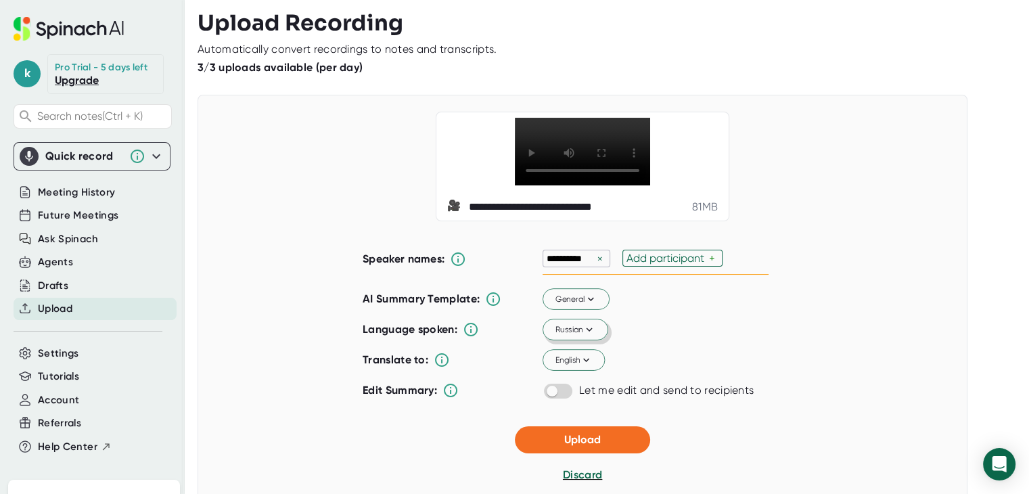
click at [590, 336] on icon at bounding box center [589, 329] width 12 height 12
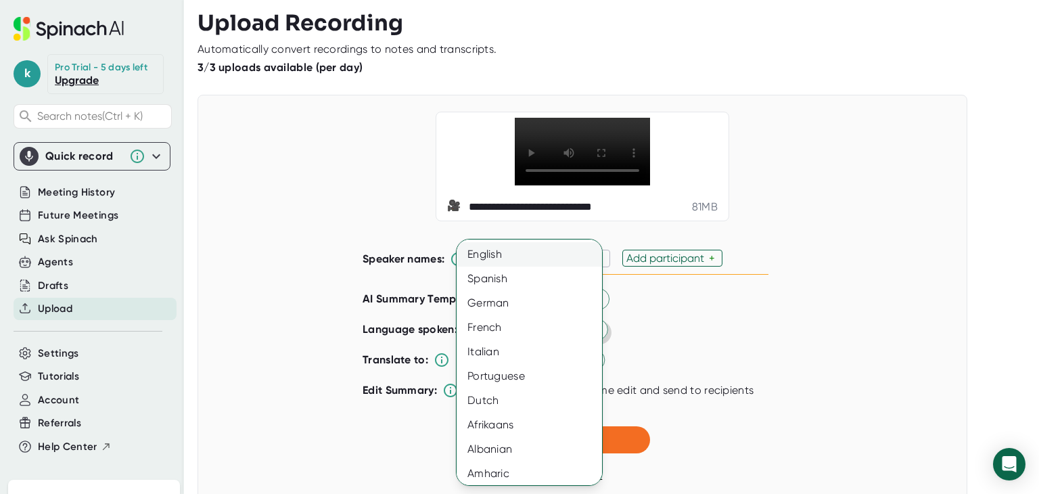
click at [499, 257] on div "English" at bounding box center [535, 254] width 156 height 24
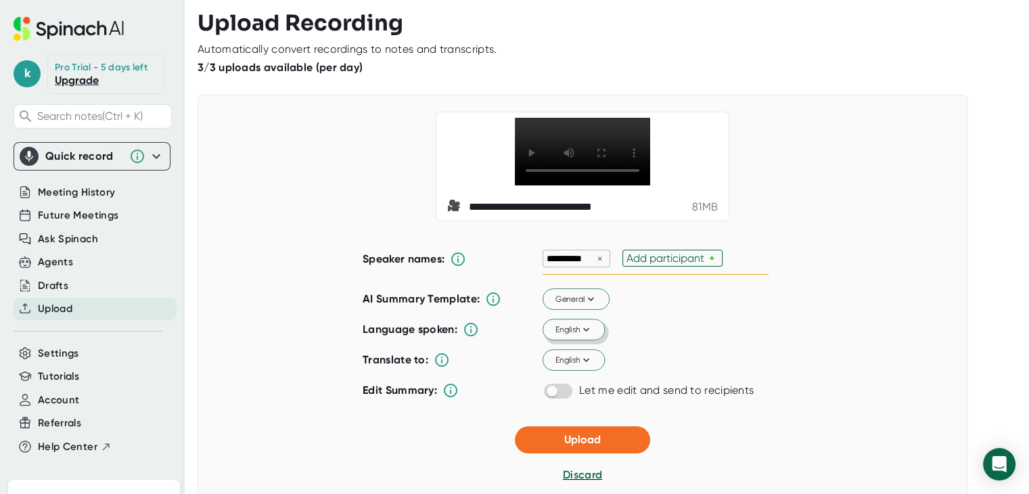
click at [595, 265] on div "×" at bounding box center [600, 258] width 12 height 13
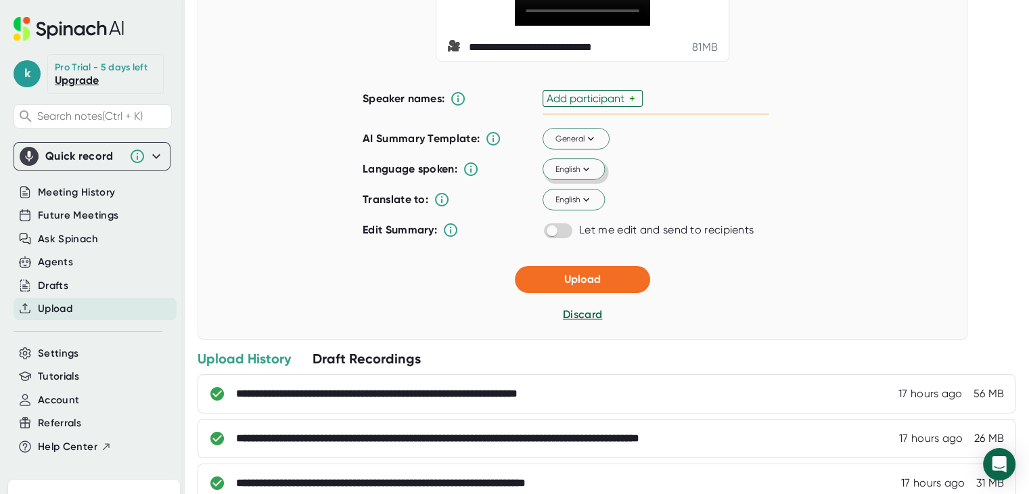
scroll to position [162, 0]
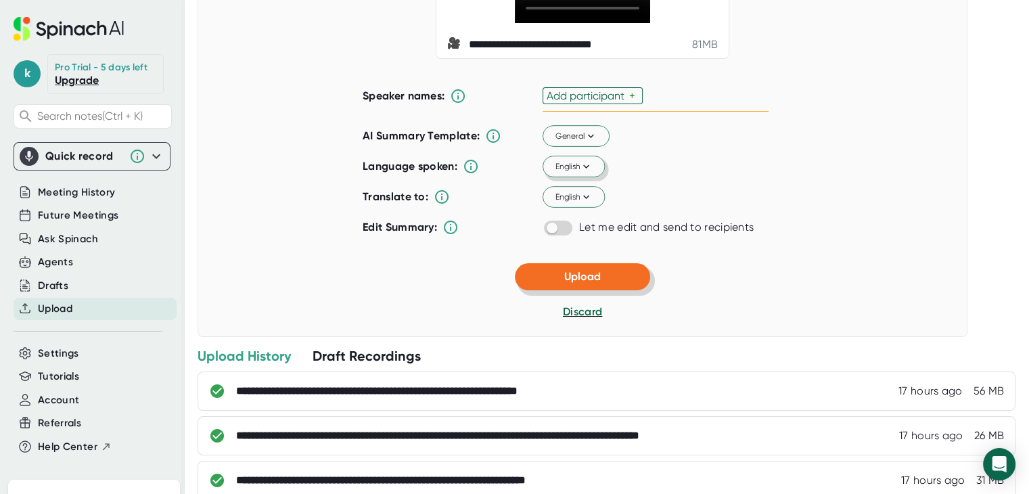
click at [572, 283] on span "Upload" at bounding box center [582, 276] width 37 height 13
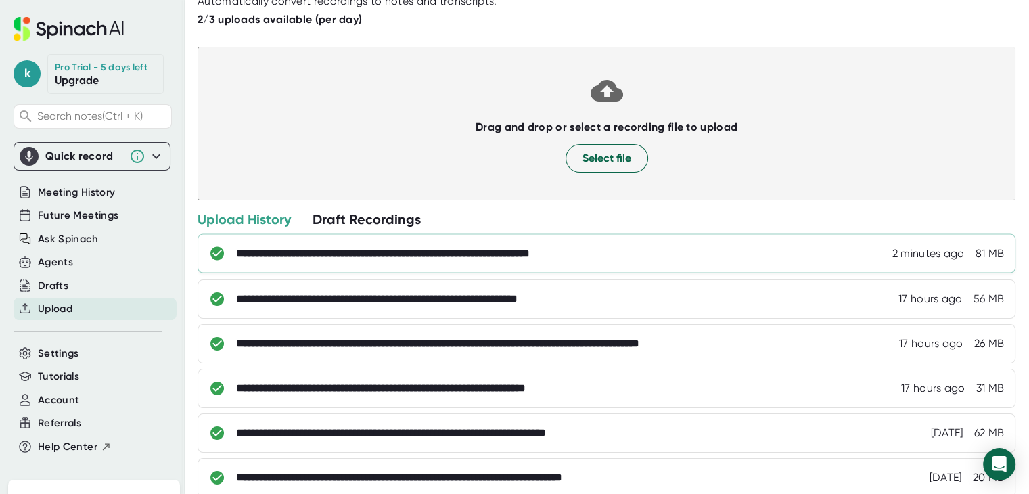
click at [370, 251] on div "**********" at bounding box center [439, 254] width 407 height 14
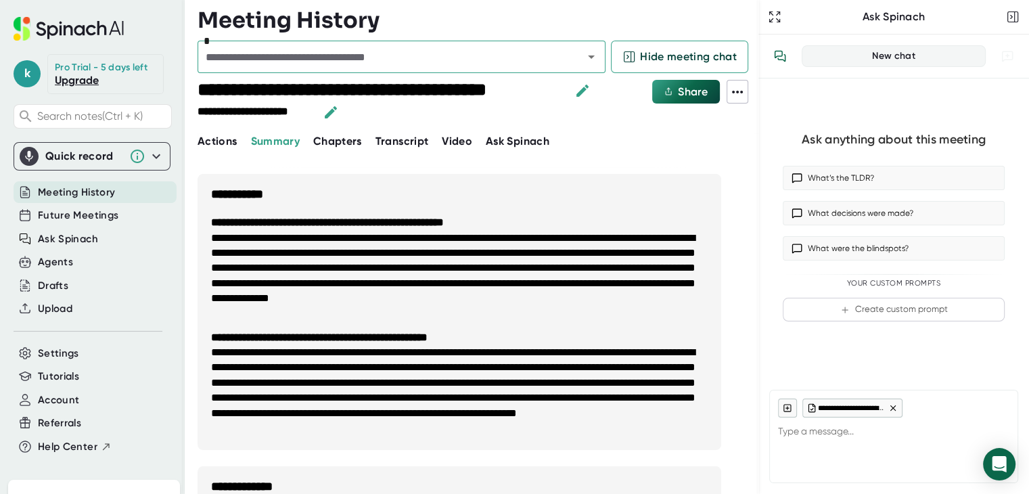
click at [395, 144] on span "Transcript" at bounding box center [402, 141] width 53 height 13
type textarea "x"
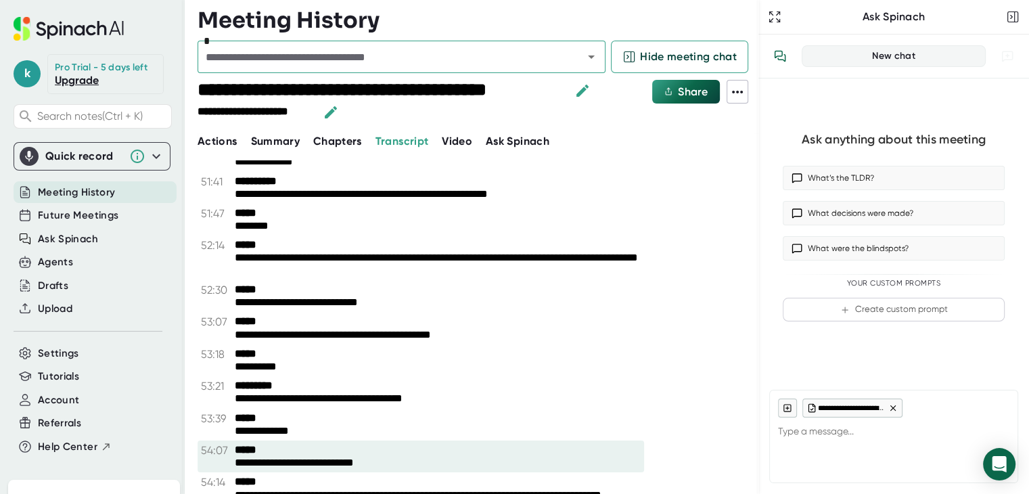
scroll to position [5124, 0]
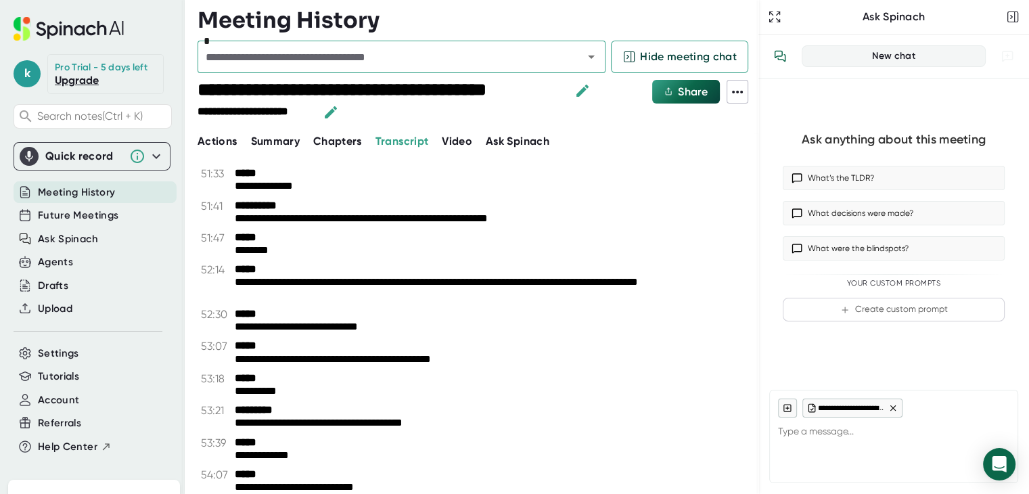
click at [739, 89] on icon at bounding box center [737, 92] width 16 height 16
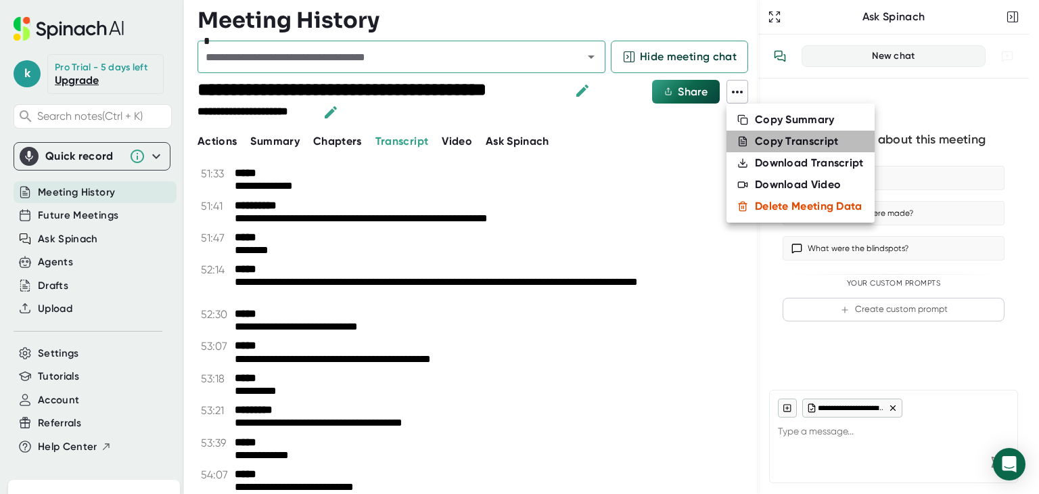
click at [746, 139] on icon at bounding box center [745, 138] width 3 height 3
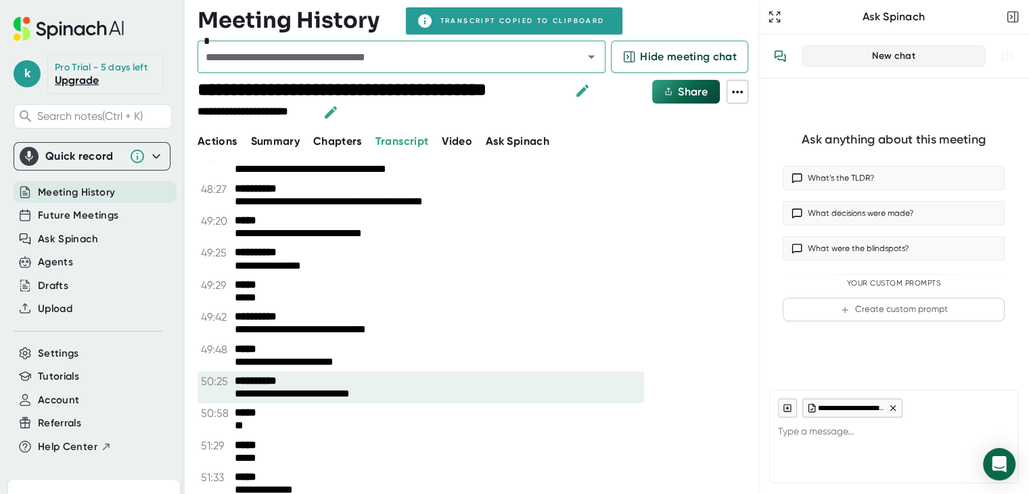
scroll to position [4815, 0]
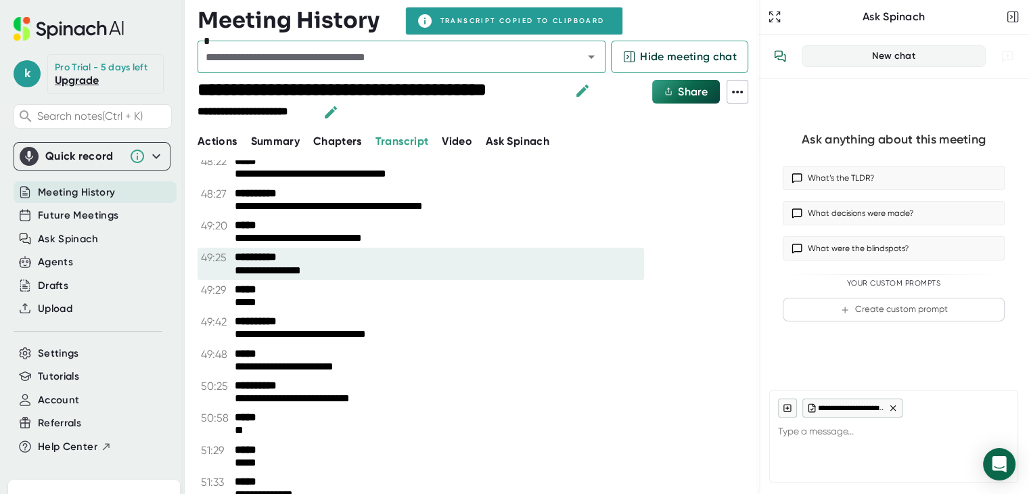
type textarea "x"
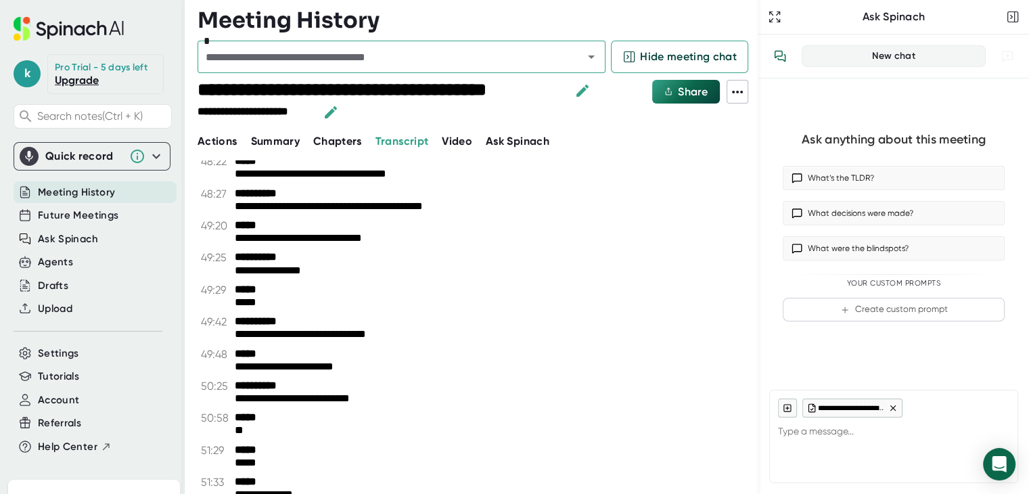
click at [742, 97] on icon at bounding box center [737, 92] width 16 height 16
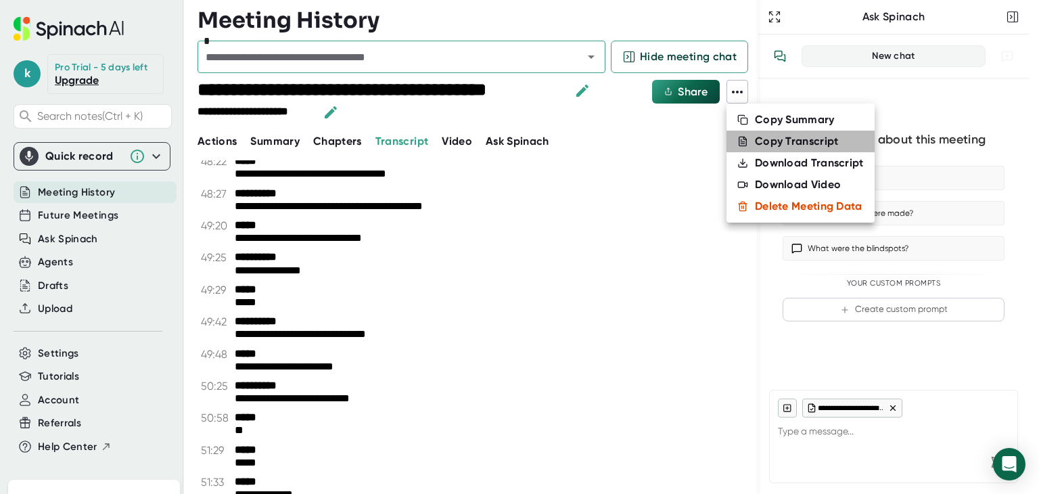
click at [767, 140] on div "Copy Transcript" at bounding box center [797, 142] width 84 height 14
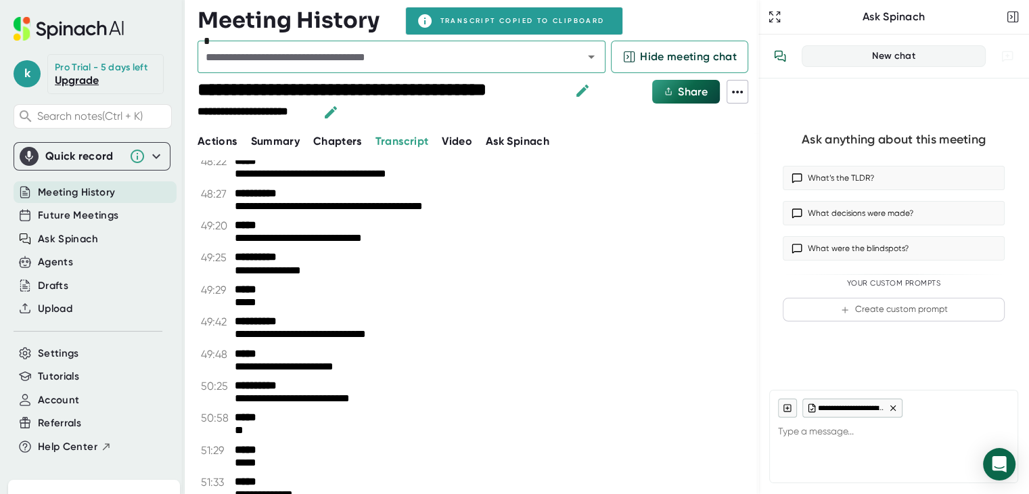
type textarea "x"
